Goal: Information Seeking & Learning: Learn about a topic

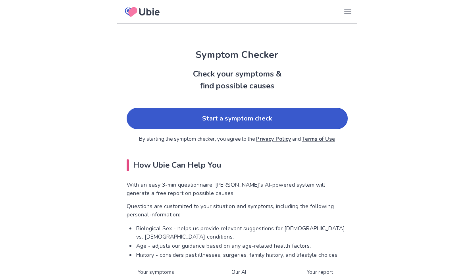
click at [293, 120] on link "Start a symptom check" at bounding box center [237, 118] width 221 height 21
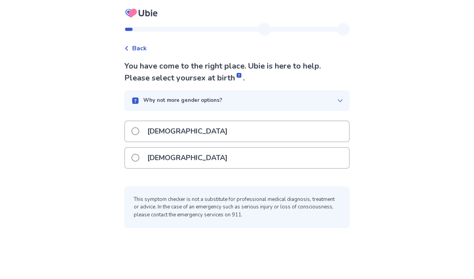
click at [314, 155] on div "[DEMOGRAPHIC_DATA]" at bounding box center [237, 158] width 224 height 20
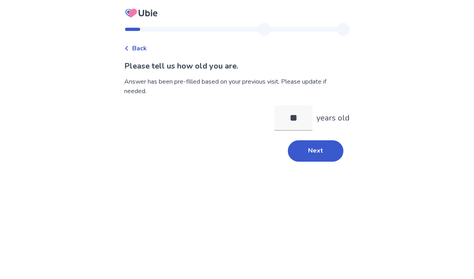
click at [293, 121] on input "**" at bounding box center [293, 118] width 38 height 25
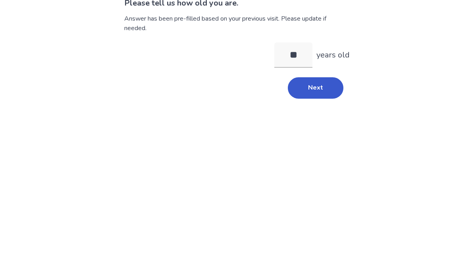
click at [318, 140] on button "Next" at bounding box center [316, 150] width 56 height 21
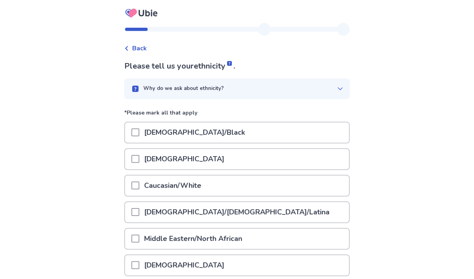
click at [326, 179] on div "Caucasian/White" at bounding box center [237, 186] width 224 height 20
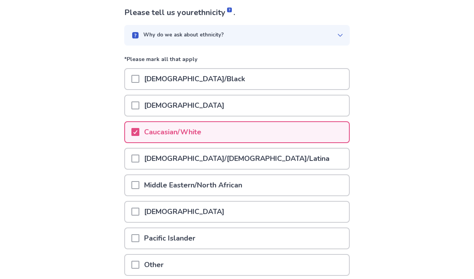
scroll to position [86, 0]
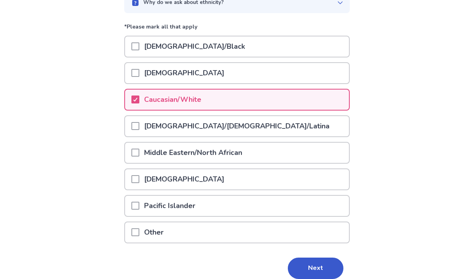
click at [320, 263] on button "Next" at bounding box center [316, 268] width 56 height 21
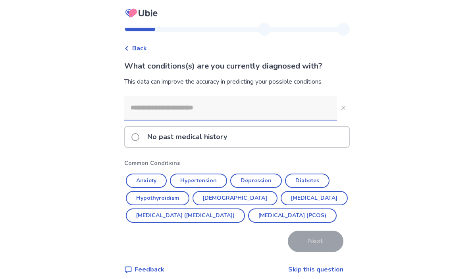
click at [107, 149] on div "Back What conditions(s) are you currently diagnosed with? This data can improve…" at bounding box center [237, 143] width 474 height 287
click at [136, 183] on button "Anxiety" at bounding box center [146, 181] width 41 height 14
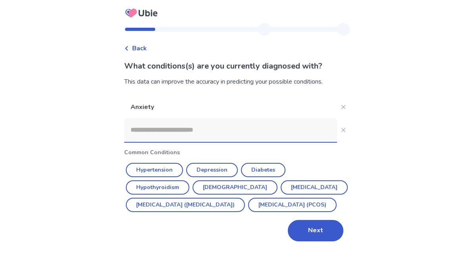
click at [138, 130] on input at bounding box center [230, 130] width 213 height 24
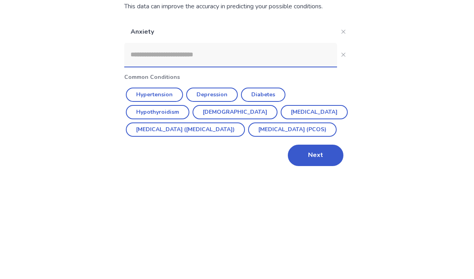
scroll to position [35, 0]
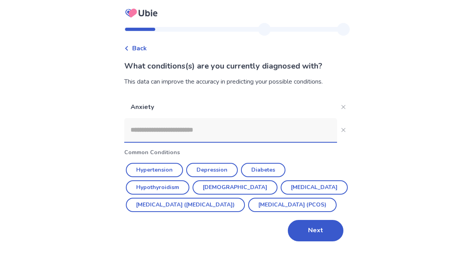
click at [256, 118] on input at bounding box center [230, 130] width 213 height 24
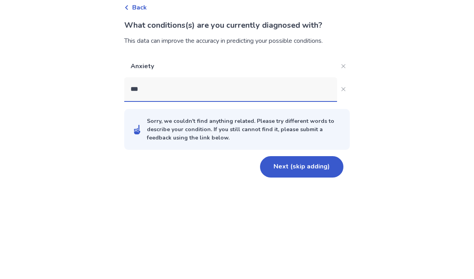
type input "****"
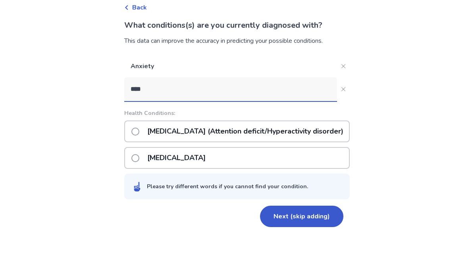
click at [153, 162] on p "[MEDICAL_DATA] (Attention deficit/Hyperactivity disorder)" at bounding box center [244, 172] width 205 height 20
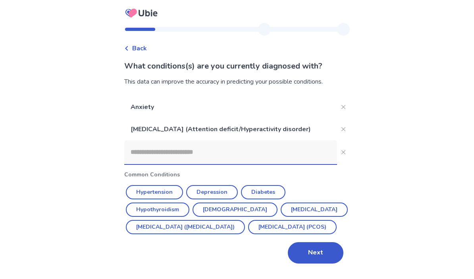
click at [317, 242] on button "Next" at bounding box center [316, 252] width 56 height 21
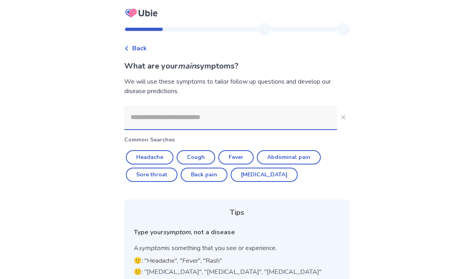
click at [198, 152] on button "Cough" at bounding box center [196, 157] width 38 height 14
type input "*****"
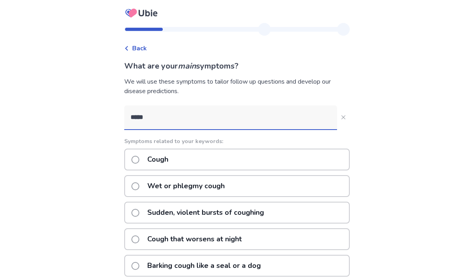
click at [311, 165] on div "Cough" at bounding box center [236, 160] width 225 height 22
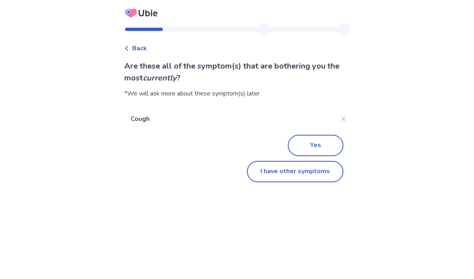
click at [305, 178] on button "I have other symptoms" at bounding box center [295, 171] width 96 height 21
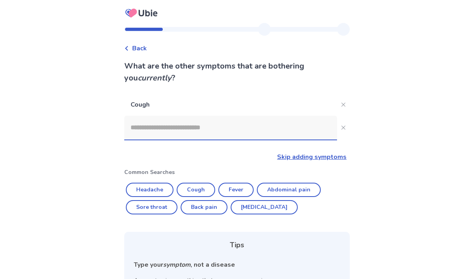
click at [244, 189] on button "Fever" at bounding box center [235, 190] width 35 height 14
type input "*****"
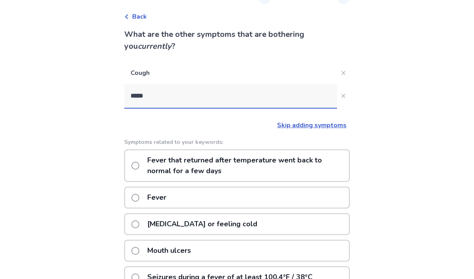
scroll to position [32, 0]
click at [324, 199] on div "Fever" at bounding box center [236, 198] width 225 height 22
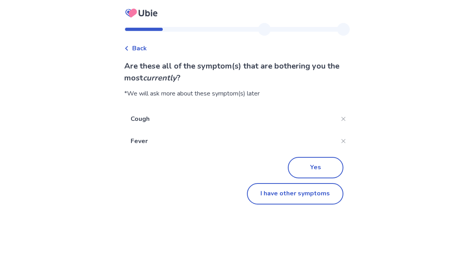
click at [313, 196] on button "I have other symptoms" at bounding box center [295, 193] width 96 height 21
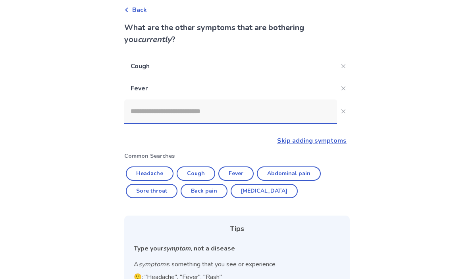
scroll to position [36, 0]
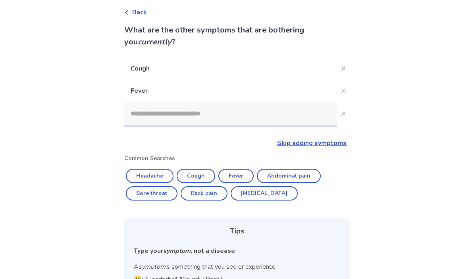
click at [136, 198] on button "Sore throat" at bounding box center [152, 193] width 52 height 14
type input "**********"
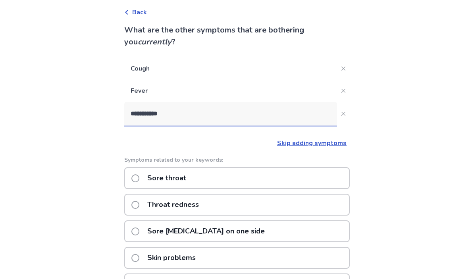
click at [136, 178] on span at bounding box center [135, 179] width 8 height 8
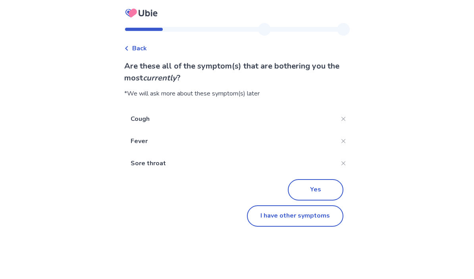
click at [314, 219] on button "I have other symptoms" at bounding box center [295, 215] width 96 height 21
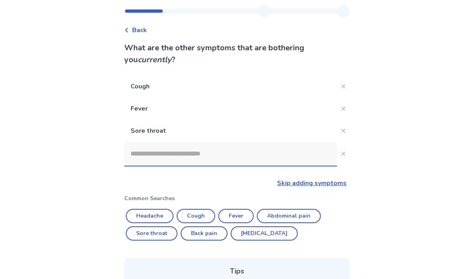
scroll to position [18, 0]
click at [265, 153] on input at bounding box center [230, 154] width 213 height 24
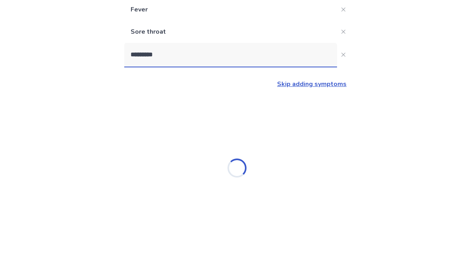
type input "**********"
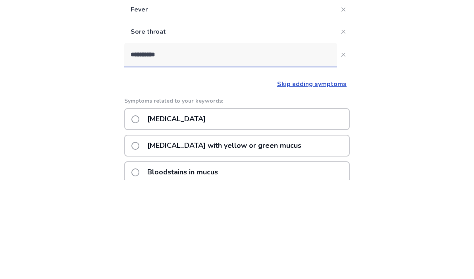
scroll to position [117, 0]
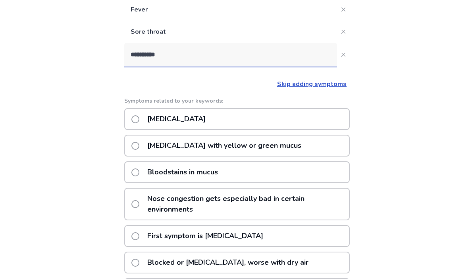
click at [284, 129] on div "[MEDICAL_DATA]" at bounding box center [236, 119] width 225 height 22
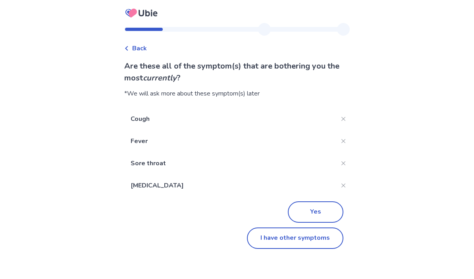
click at [308, 240] on button "I have other symptoms" at bounding box center [295, 238] width 96 height 21
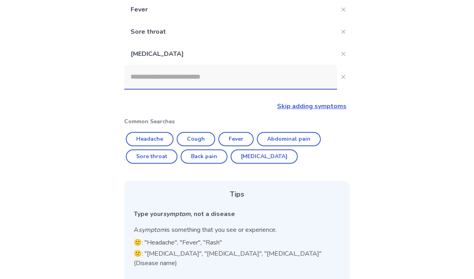
click at [295, 84] on input at bounding box center [230, 77] width 213 height 24
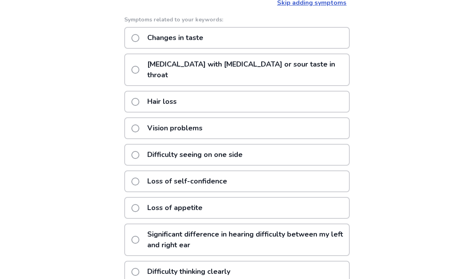
scroll to position [221, 0]
click at [369, 238] on div "**********" at bounding box center [237, 64] width 474 height 570
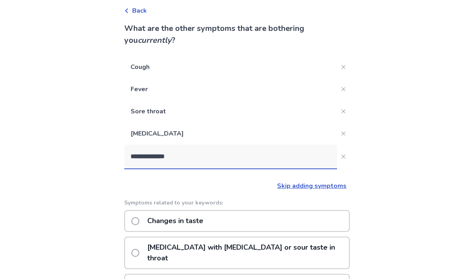
scroll to position [36, 0]
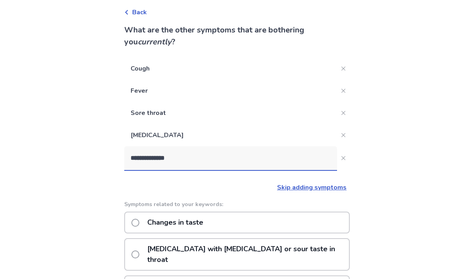
click at [298, 151] on input "**********" at bounding box center [230, 159] width 213 height 24
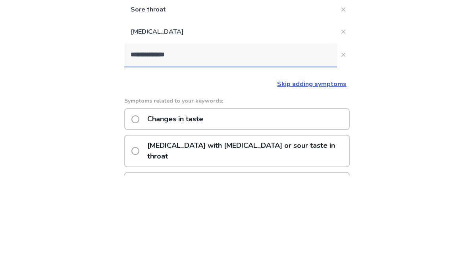
click at [159, 147] on input "**********" at bounding box center [230, 159] width 213 height 24
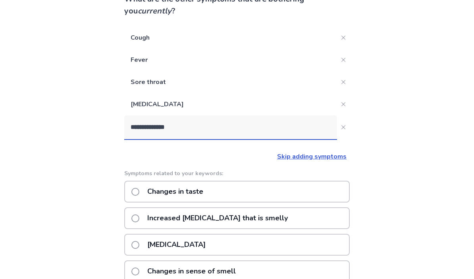
scroll to position [63, 0]
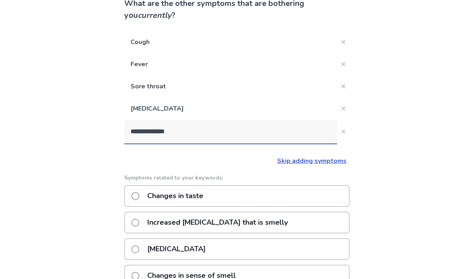
click at [279, 127] on input "**********" at bounding box center [230, 132] width 213 height 24
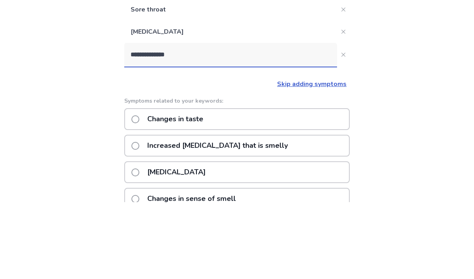
click at [154, 120] on input "**********" at bounding box center [230, 132] width 213 height 24
click at [153, 120] on input "**********" at bounding box center [230, 132] width 213 height 24
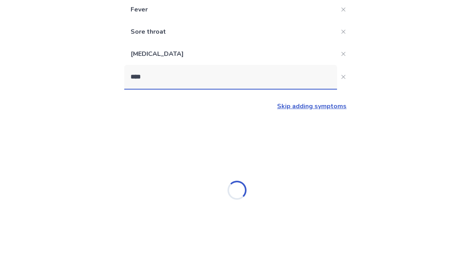
scroll to position [35, 0]
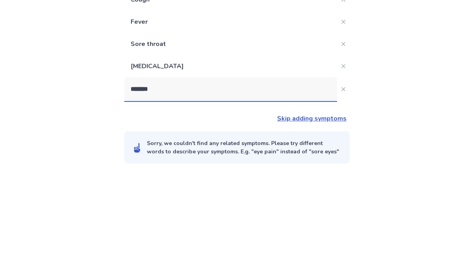
type input "********"
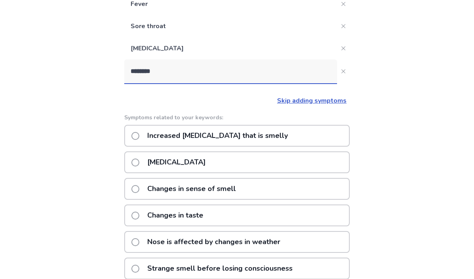
scroll to position [124, 0]
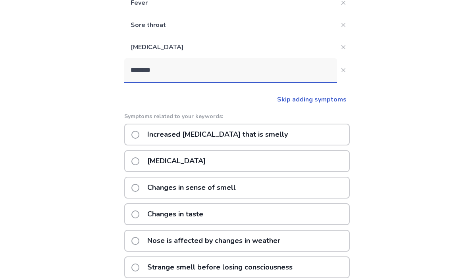
click at [288, 188] on div "Changes in sense of smell" at bounding box center [236, 188] width 225 height 22
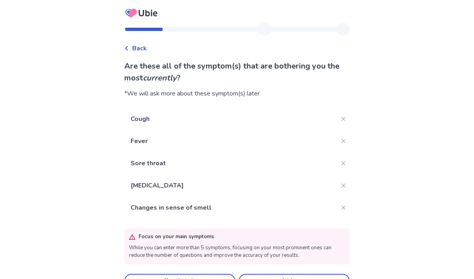
scroll to position [35, 0]
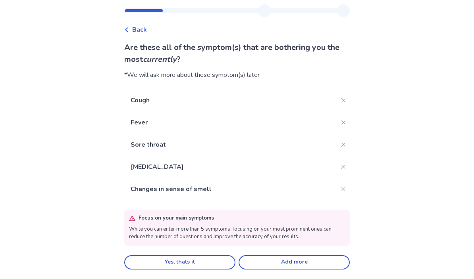
click at [281, 255] on button "Add more" at bounding box center [293, 262] width 111 height 14
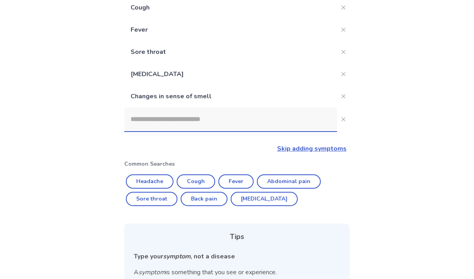
scroll to position [96, 0]
click at [267, 123] on input at bounding box center [230, 121] width 213 height 24
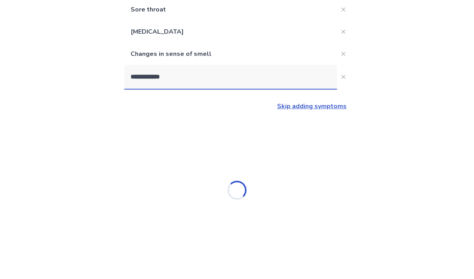
type input "**********"
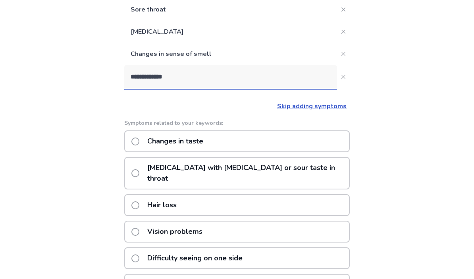
click at [307, 148] on div "Changes in taste" at bounding box center [236, 141] width 225 height 22
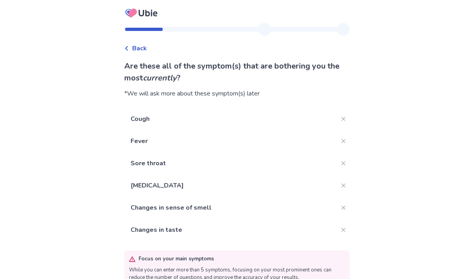
scroll to position [6, 0]
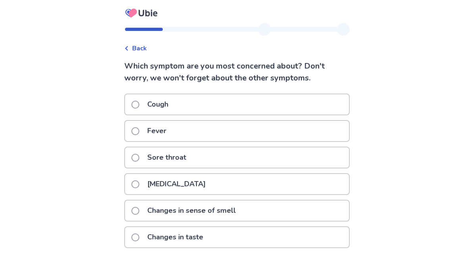
click at [157, 236] on p "Changes in taste" at bounding box center [174, 237] width 65 height 20
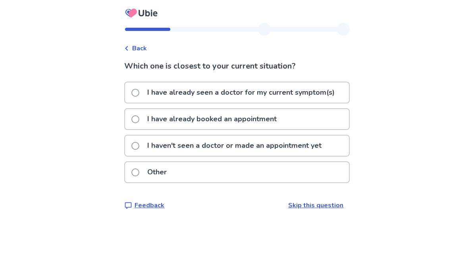
click at [146, 144] on label "I haven't seen a doctor or made an appointment yet" at bounding box center [228, 146] width 195 height 20
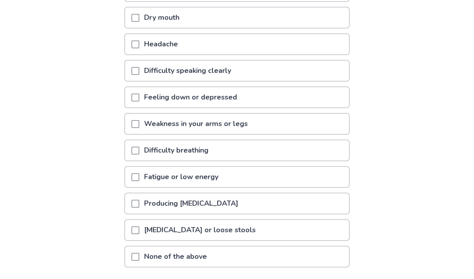
scroll to position [162, 0]
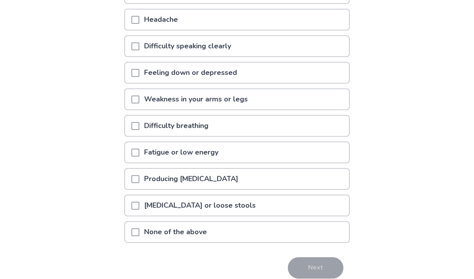
click at [149, 237] on p "None of the above" at bounding box center [175, 232] width 72 height 20
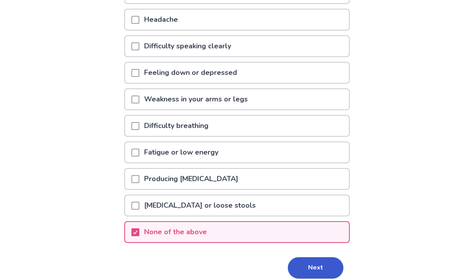
click at [292, 268] on button "Next" at bounding box center [316, 267] width 56 height 21
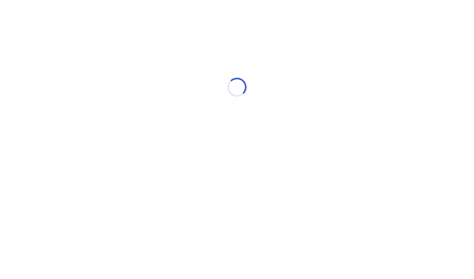
select select "*"
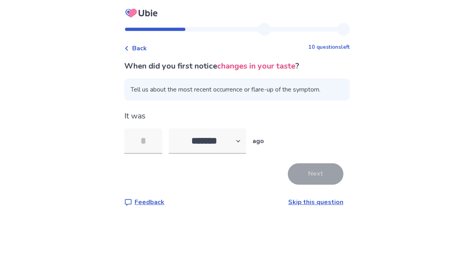
click at [146, 140] on input "tel" at bounding box center [143, 141] width 38 height 25
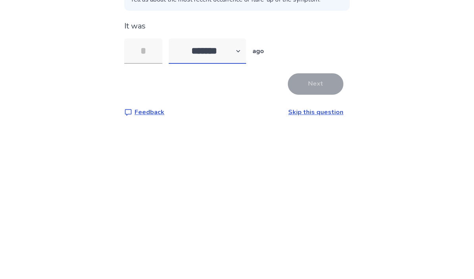
click at [201, 129] on select "******* ****** ******* ******** *******" at bounding box center [207, 141] width 77 height 25
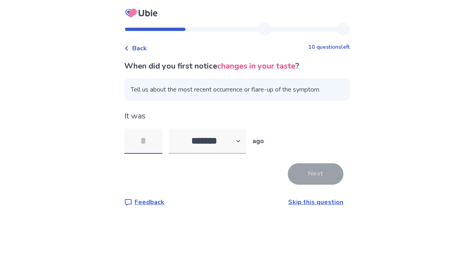
click at [144, 129] on input "tel" at bounding box center [143, 141] width 38 height 25
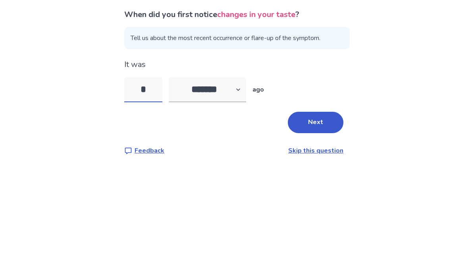
type input "*"
click at [81, 45] on div "Back 10 questions left When did you first notice changes in your taste ? Tell u…" at bounding box center [237, 139] width 474 height 279
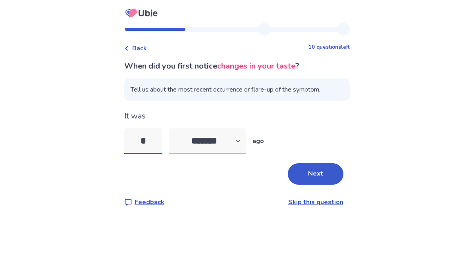
click at [135, 129] on input "*" at bounding box center [143, 141] width 38 height 25
click at [153, 129] on input "*" at bounding box center [143, 141] width 38 height 25
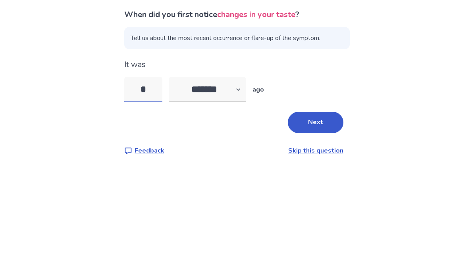
type input "*"
click at [226, 129] on select "******* ****** ******* ******** *******" at bounding box center [207, 141] width 77 height 25
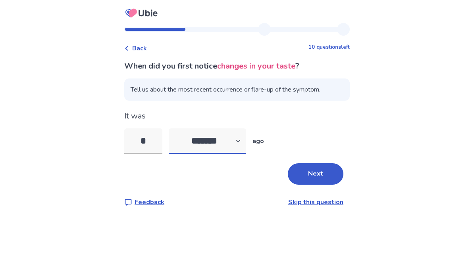
select select "*"
click at [315, 163] on button "Next" at bounding box center [316, 173] width 56 height 21
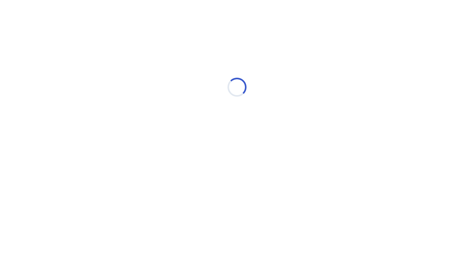
scroll to position [0, 0]
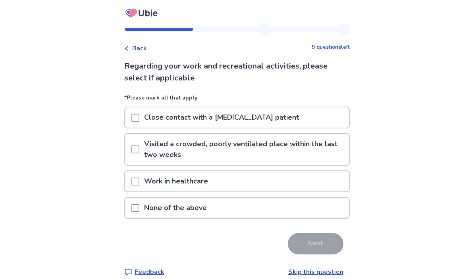
scroll to position [2, 0]
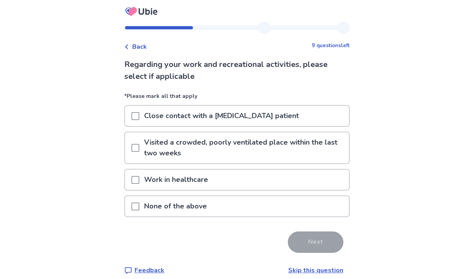
click at [139, 135] on div at bounding box center [135, 147] width 8 height 31
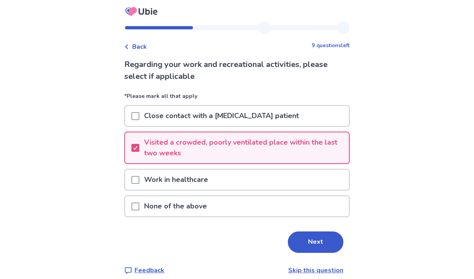
click at [299, 242] on button "Next" at bounding box center [316, 242] width 56 height 21
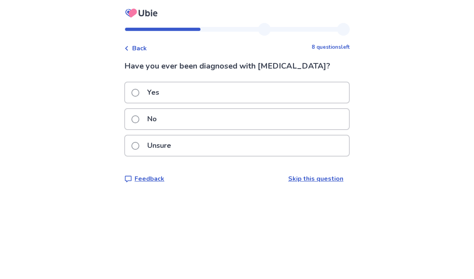
click at [143, 115] on label "No" at bounding box center [146, 119] width 30 height 20
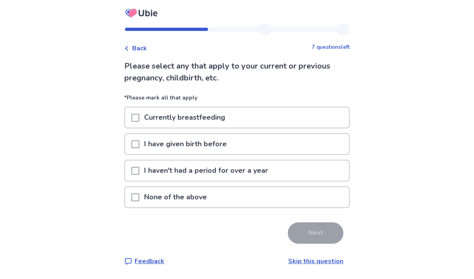
click at [139, 194] on span at bounding box center [135, 198] width 8 height 8
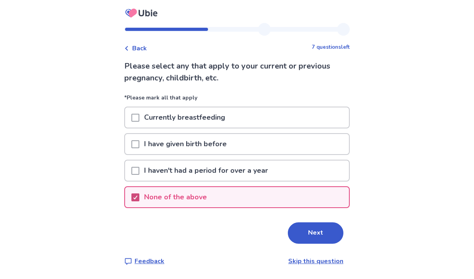
click at [301, 242] on button "Next" at bounding box center [316, 233] width 56 height 21
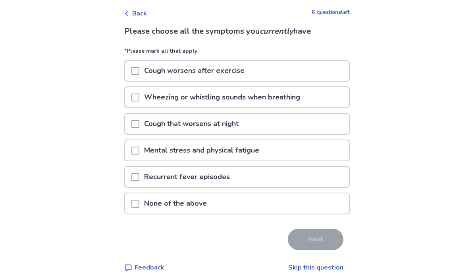
scroll to position [41, 0]
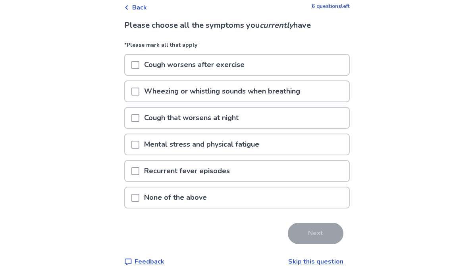
click at [134, 141] on div "Mental stress and physical fatigue" at bounding box center [237, 144] width 224 height 20
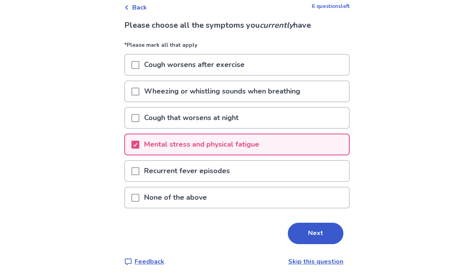
click at [305, 238] on button "Next" at bounding box center [316, 233] width 56 height 21
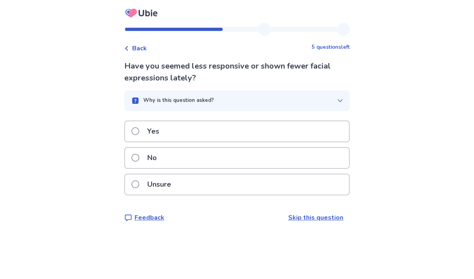
click at [140, 78] on p "Have you seemed less responsive or shown fewer facial expressions lately?" at bounding box center [236, 72] width 225 height 24
click at [151, 102] on p "Why is this question asked?" at bounding box center [178, 101] width 71 height 8
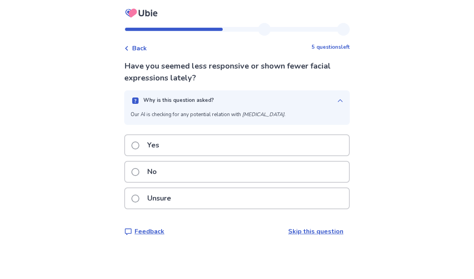
click at [143, 91] on button "Why is this question asked?" at bounding box center [236, 100] width 225 height 21
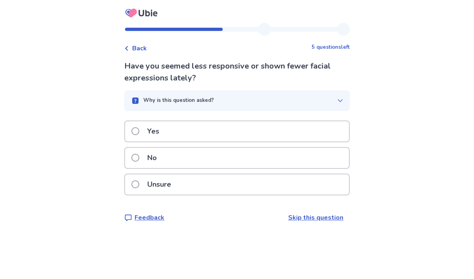
click at [145, 159] on label "No" at bounding box center [146, 158] width 30 height 20
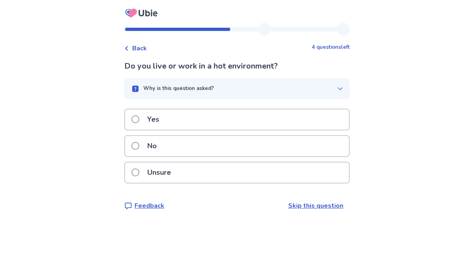
click at [151, 98] on button "Why is this question asked?" at bounding box center [236, 89] width 225 height 21
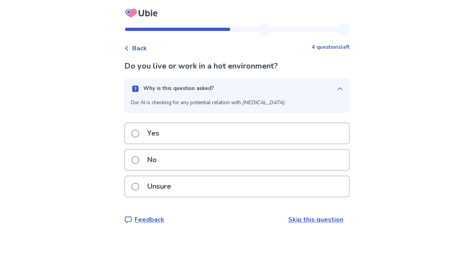
click at [147, 85] on div "Why is this question asked?" at bounding box center [233, 89] width 206 height 8
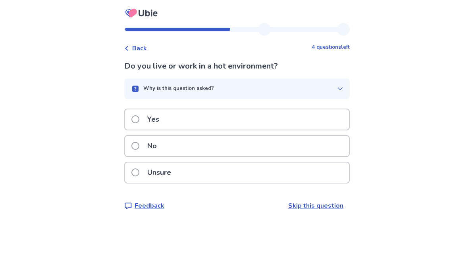
click at [147, 142] on p "No" at bounding box center [151, 146] width 19 height 20
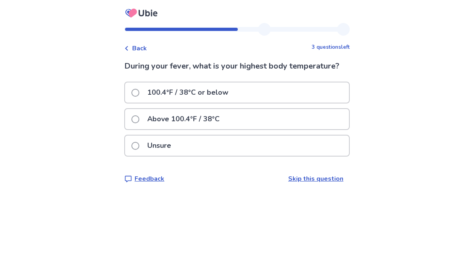
click at [139, 94] on span at bounding box center [135, 93] width 8 height 8
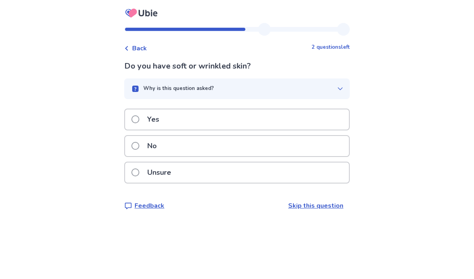
click at [142, 92] on div "Why is this question asked?" at bounding box center [233, 89] width 206 height 8
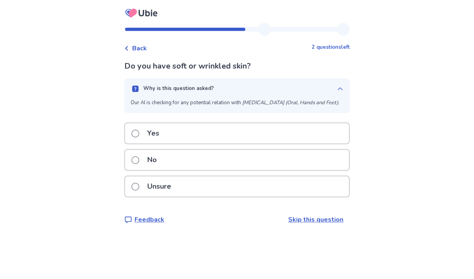
click at [138, 86] on icon "button" at bounding box center [135, 89] width 6 height 6
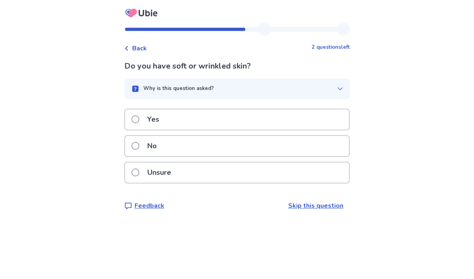
click at [142, 176] on label "Unsure" at bounding box center [153, 173] width 44 height 20
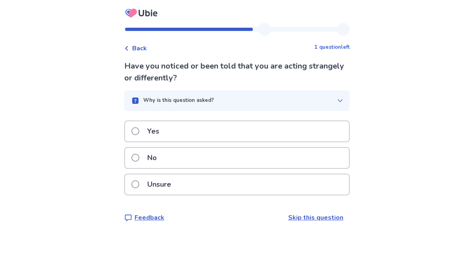
click at [147, 104] on button "Why is this question asked?" at bounding box center [236, 100] width 225 height 21
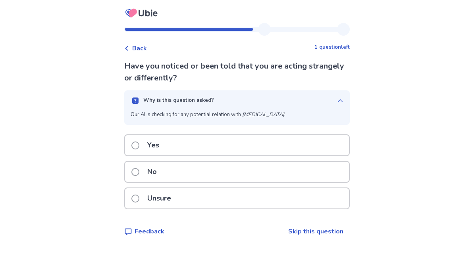
click at [138, 101] on rect "button" at bounding box center [135, 101] width 6 height 6
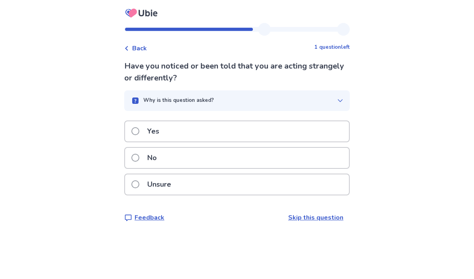
click at [144, 159] on label "No" at bounding box center [146, 158] width 30 height 20
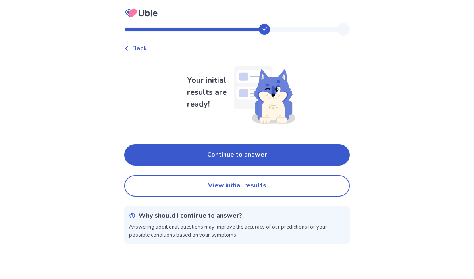
click at [181, 145] on button "Continue to answer" at bounding box center [236, 154] width 225 height 21
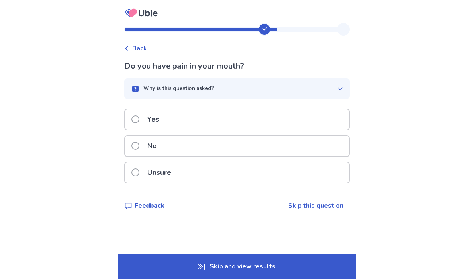
click at [143, 88] on div "Why is this question asked?" at bounding box center [233, 89] width 206 height 8
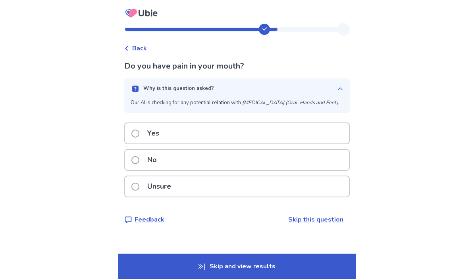
click at [144, 81] on button "Why is this question asked?" at bounding box center [236, 89] width 225 height 21
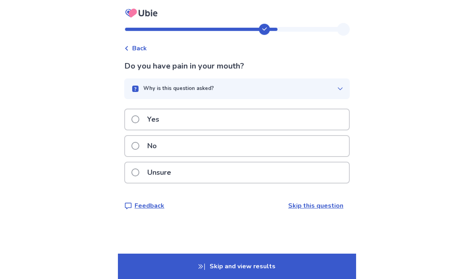
click at [139, 143] on span at bounding box center [135, 146] width 8 height 8
click at [138, 86] on rect "button" at bounding box center [135, 89] width 6 height 6
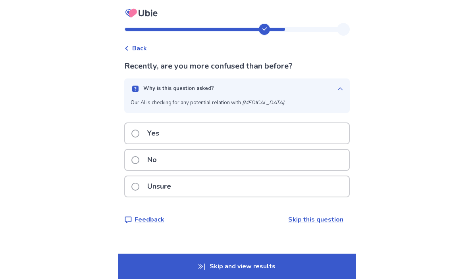
click at [138, 86] on rect "button" at bounding box center [135, 89] width 6 height 6
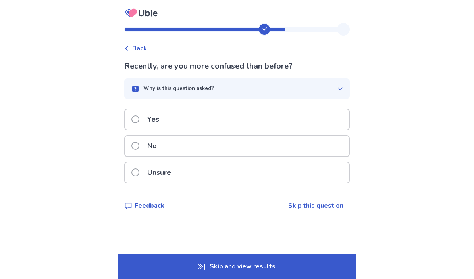
click at [139, 146] on span at bounding box center [135, 146] width 8 height 8
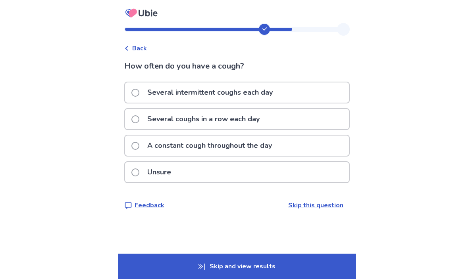
click at [139, 120] on span at bounding box center [135, 119] width 8 height 8
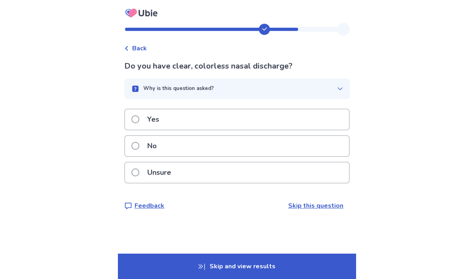
click at [147, 86] on div "Why is this question asked?" at bounding box center [233, 89] width 206 height 8
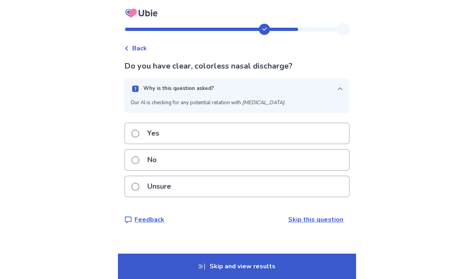
click at [146, 81] on button "Why is this question asked?" at bounding box center [236, 89] width 225 height 21
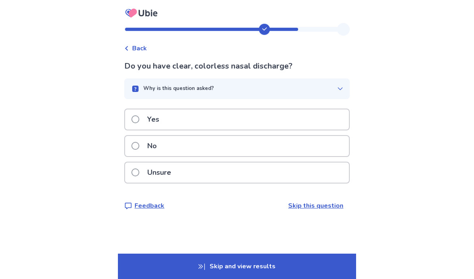
click at [152, 117] on p "Yes" at bounding box center [152, 119] width 21 height 20
click at [147, 91] on div "Why is this question asked?" at bounding box center [233, 89] width 206 height 8
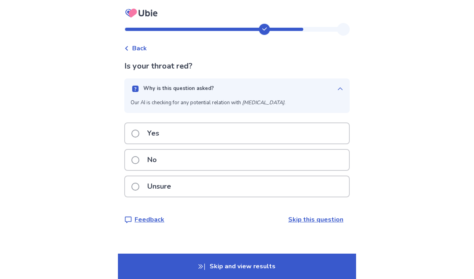
click at [138, 88] on rect "button" at bounding box center [135, 89] width 6 height 6
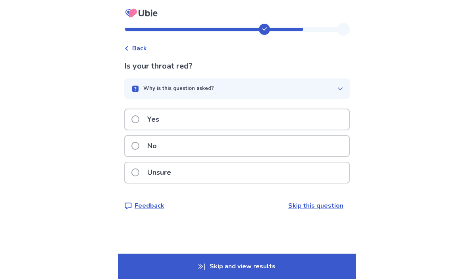
click at [139, 119] on span at bounding box center [135, 119] width 8 height 8
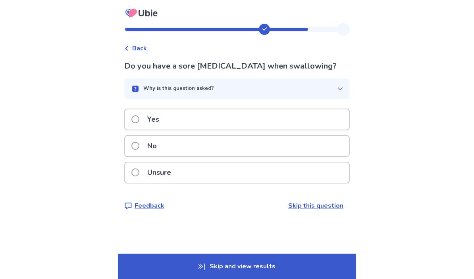
click at [136, 87] on div "Why is this question asked?" at bounding box center [233, 89] width 206 height 8
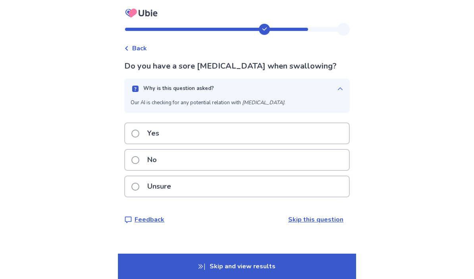
click at [134, 80] on button "Why is this question asked?" at bounding box center [236, 89] width 225 height 21
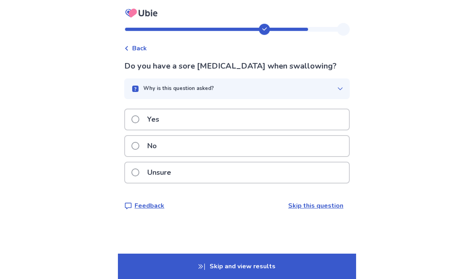
click at [146, 114] on label "Yes" at bounding box center [147, 119] width 33 height 20
click at [146, 95] on button "Why is this question asked?" at bounding box center [236, 89] width 225 height 21
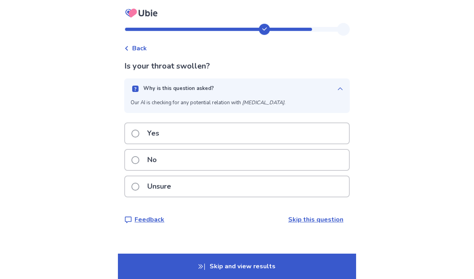
click at [140, 83] on button "Why is this question asked?" at bounding box center [236, 89] width 225 height 21
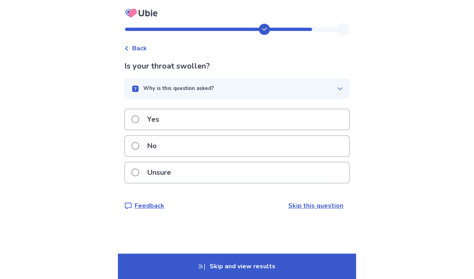
click at [171, 180] on p "Unsure" at bounding box center [158, 173] width 33 height 20
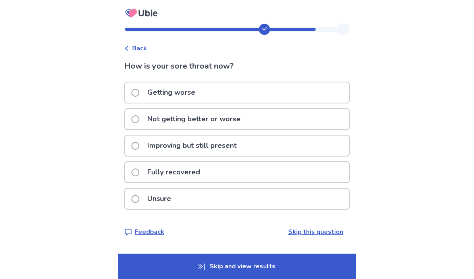
click at [145, 117] on label "Not getting better or worse" at bounding box center [188, 119] width 114 height 20
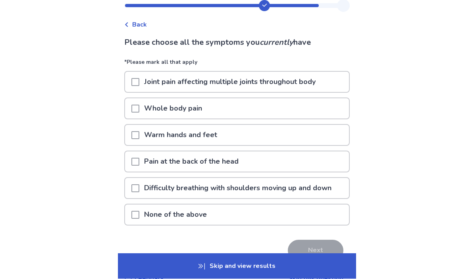
scroll to position [32, 0]
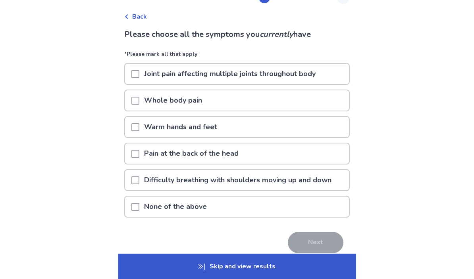
click at [173, 206] on p "None of the above" at bounding box center [175, 207] width 72 height 20
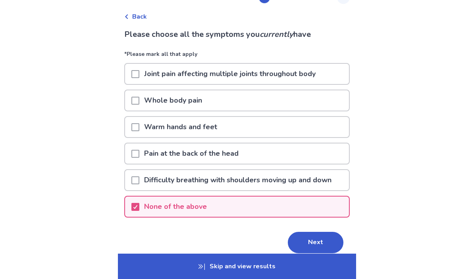
click at [313, 240] on button "Next" at bounding box center [316, 242] width 56 height 21
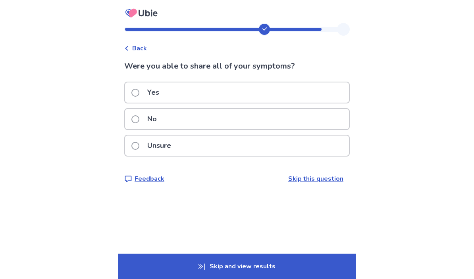
click at [140, 102] on label "Yes" at bounding box center [147, 93] width 33 height 20
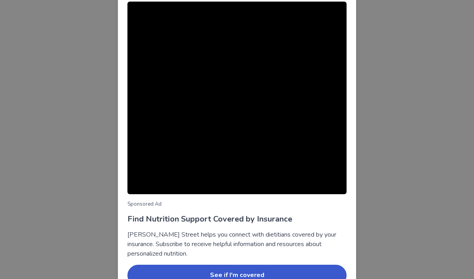
scroll to position [50, 0]
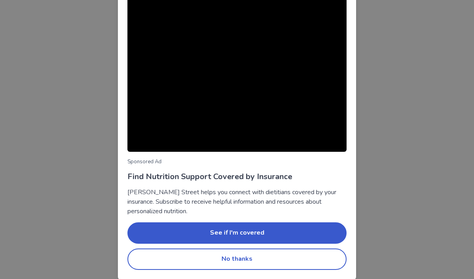
click at [221, 261] on button "No thanks" at bounding box center [236, 259] width 219 height 21
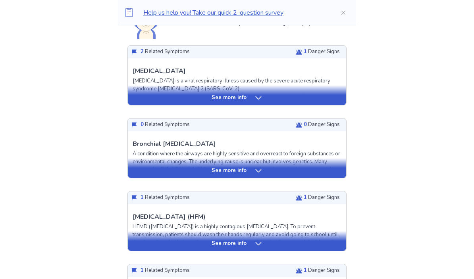
scroll to position [206, 0]
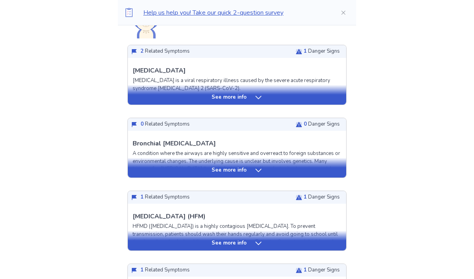
click at [151, 165] on div "See more info" at bounding box center [237, 168] width 218 height 20
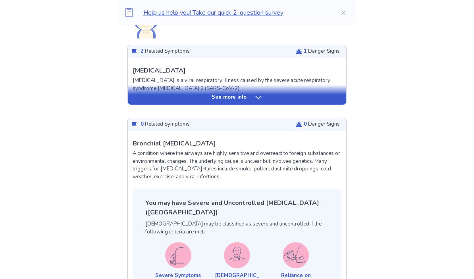
click at [151, 167] on p "A condition where the airways are highly sensitive and overreact to foreign sub…" at bounding box center [236, 165] width 209 height 31
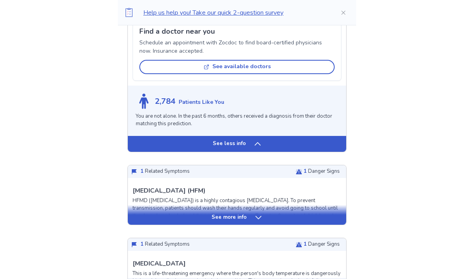
click at [134, 136] on div "See less info" at bounding box center [237, 144] width 218 height 16
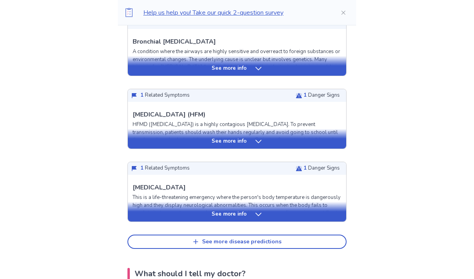
scroll to position [309, 0]
click at [145, 141] on div "See more info" at bounding box center [237, 142] width 218 height 8
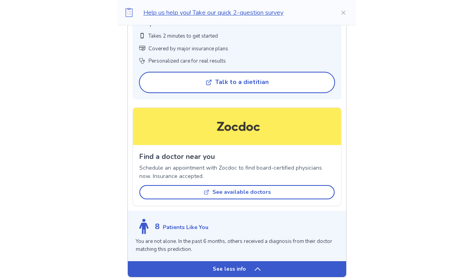
scroll to position [774, 0]
click at [158, 265] on div "See less info" at bounding box center [237, 269] width 218 height 16
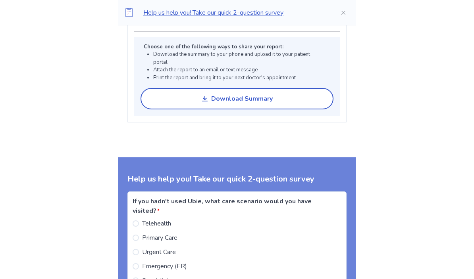
scroll to position [0, 0]
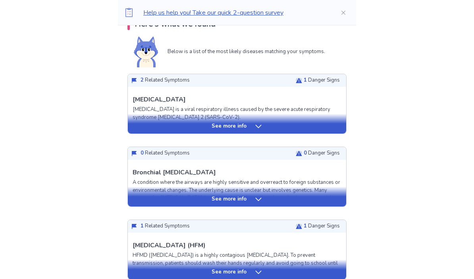
scroll to position [190, 0]
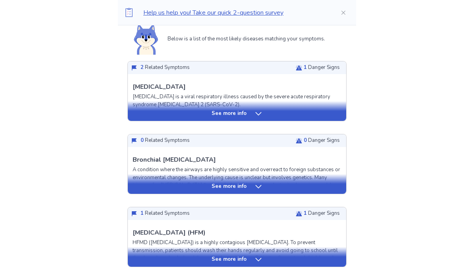
click at [128, 112] on div "Here's what we found Below is a list of the most likely diseases matching your …" at bounding box center [237, 187] width 238 height 362
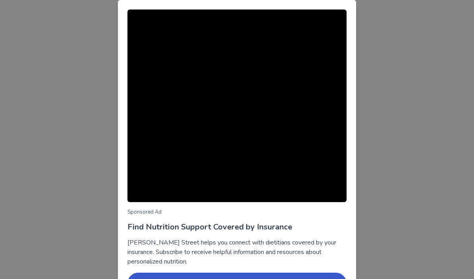
scroll to position [16, 0]
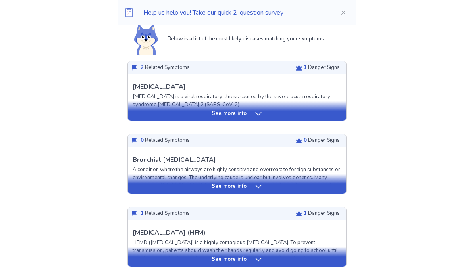
click at [181, 117] on div "See more info" at bounding box center [237, 114] width 218 height 8
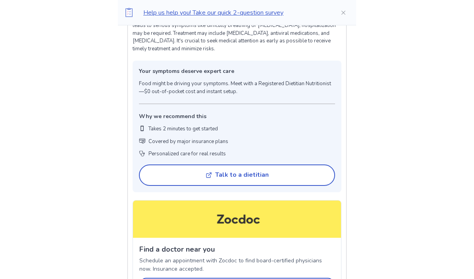
scroll to position [591, 0]
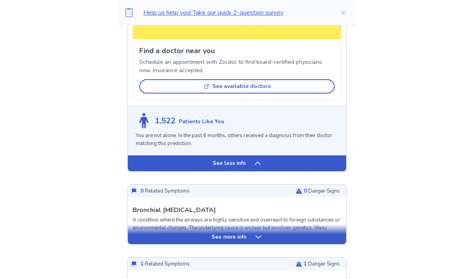
click at [149, 162] on div "See less info" at bounding box center [237, 164] width 218 height 16
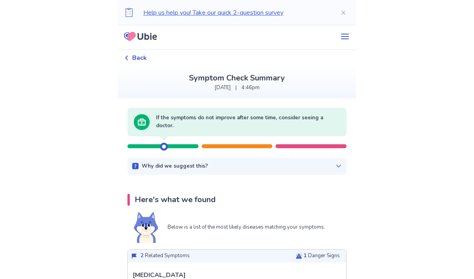
scroll to position [0, 0]
